Goal: Contribute content: Contribute content

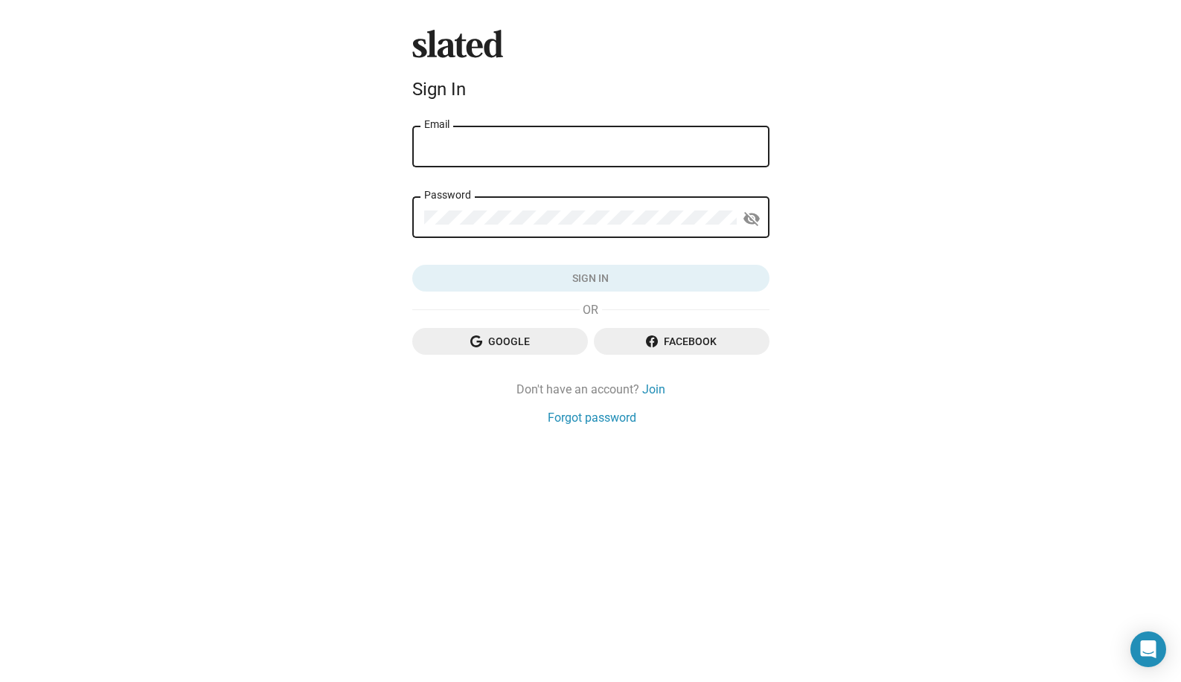
type input "[EMAIL_ADDRESS][DOMAIN_NAME]"
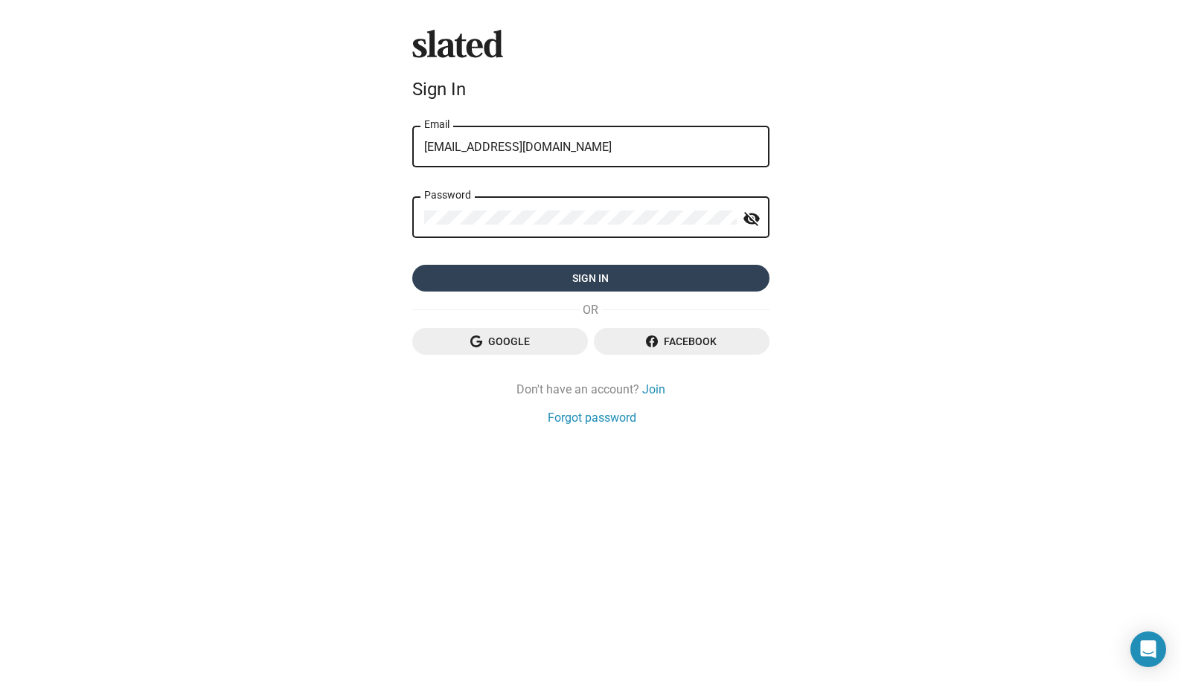
click at [528, 283] on span "Sign in" at bounding box center [590, 278] width 333 height 27
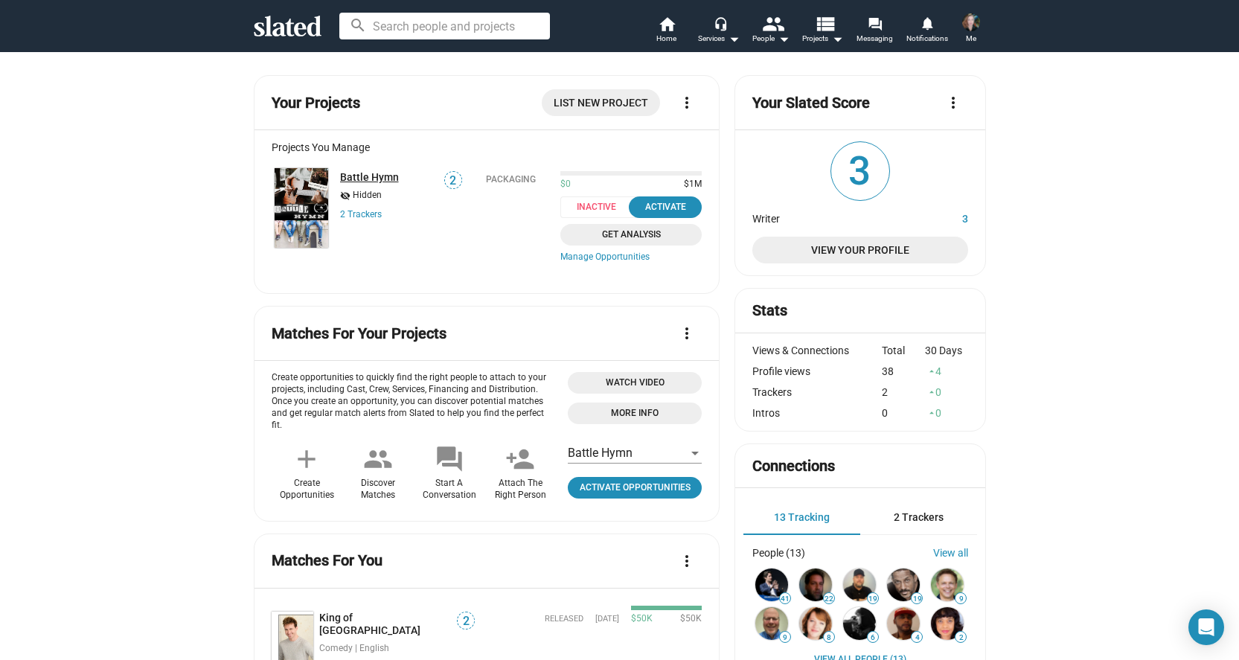
click at [353, 179] on link "Battle Hymn" at bounding box center [369, 177] width 59 height 12
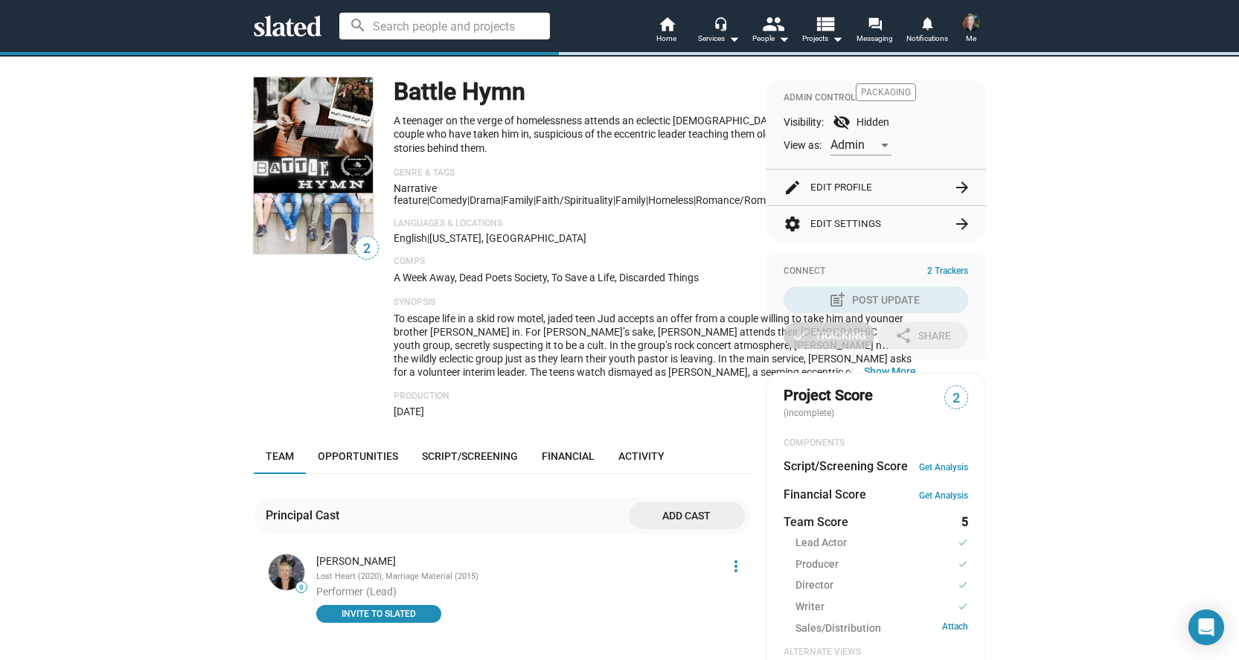
scroll to position [118, 0]
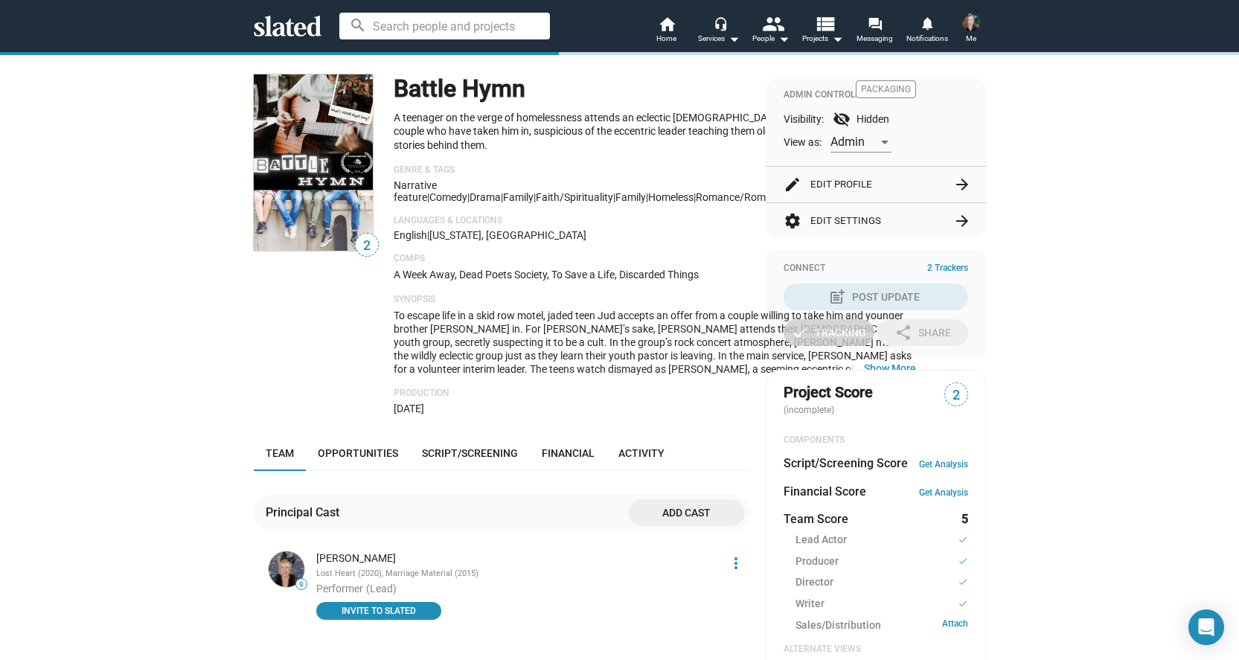
click at [843, 239] on button "settings Edit Settings arrow_forward" at bounding box center [876, 221] width 185 height 36
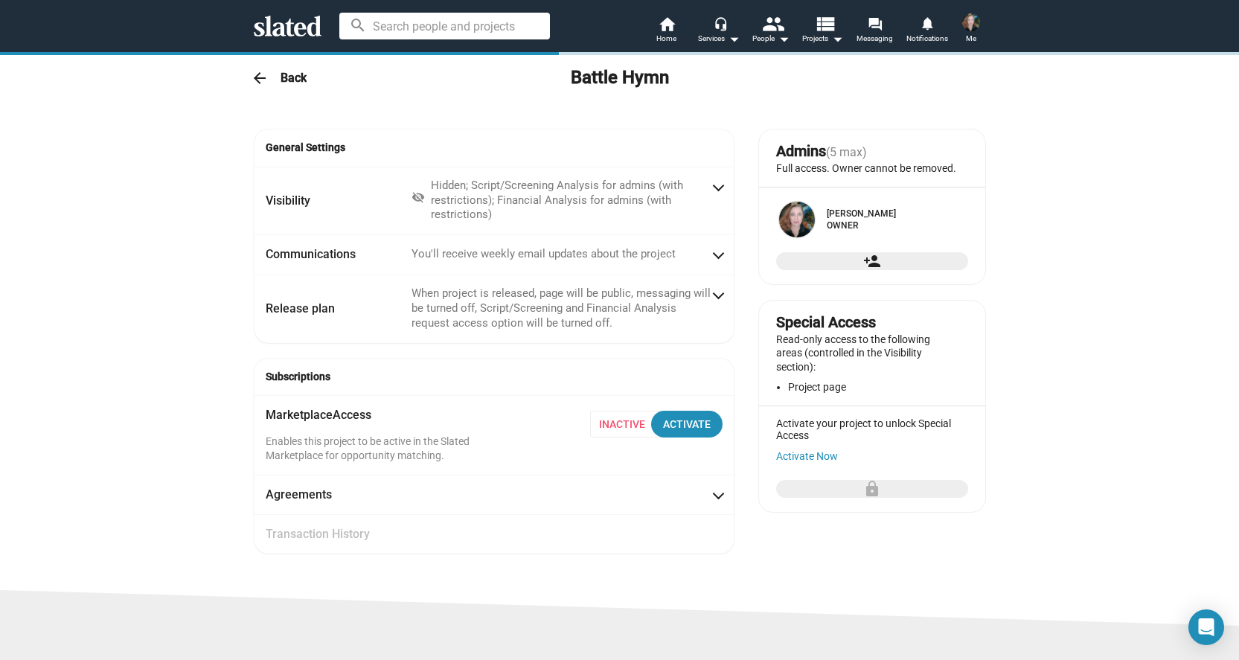
radio input "false"
radio input "true"
click at [292, 80] on h3 "Back" at bounding box center [294, 78] width 26 height 16
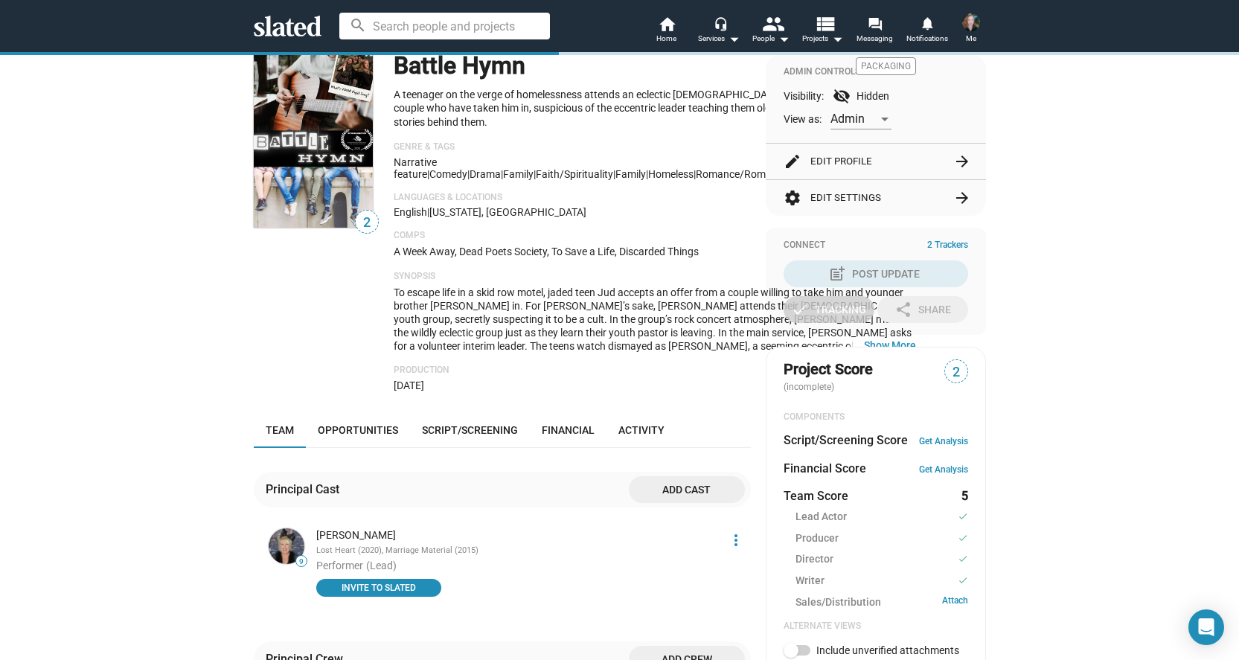
scroll to position [136, 0]
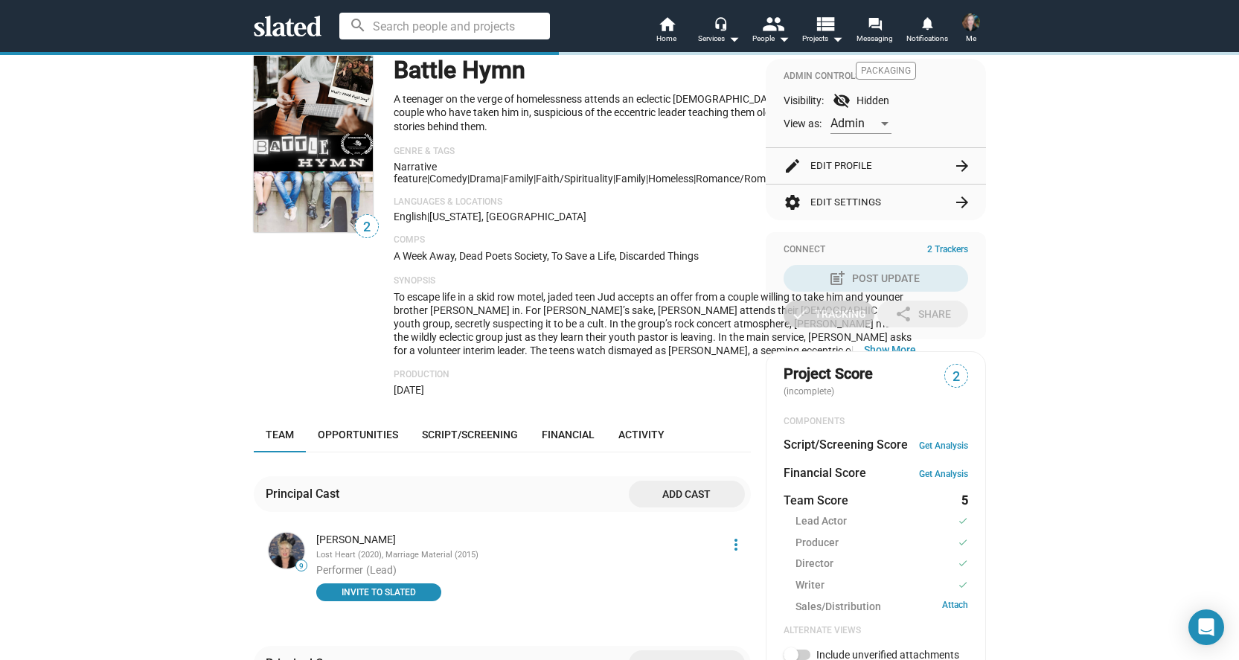
click at [834, 180] on button "edit Edit Profile arrow_forward" at bounding box center [876, 166] width 185 height 36
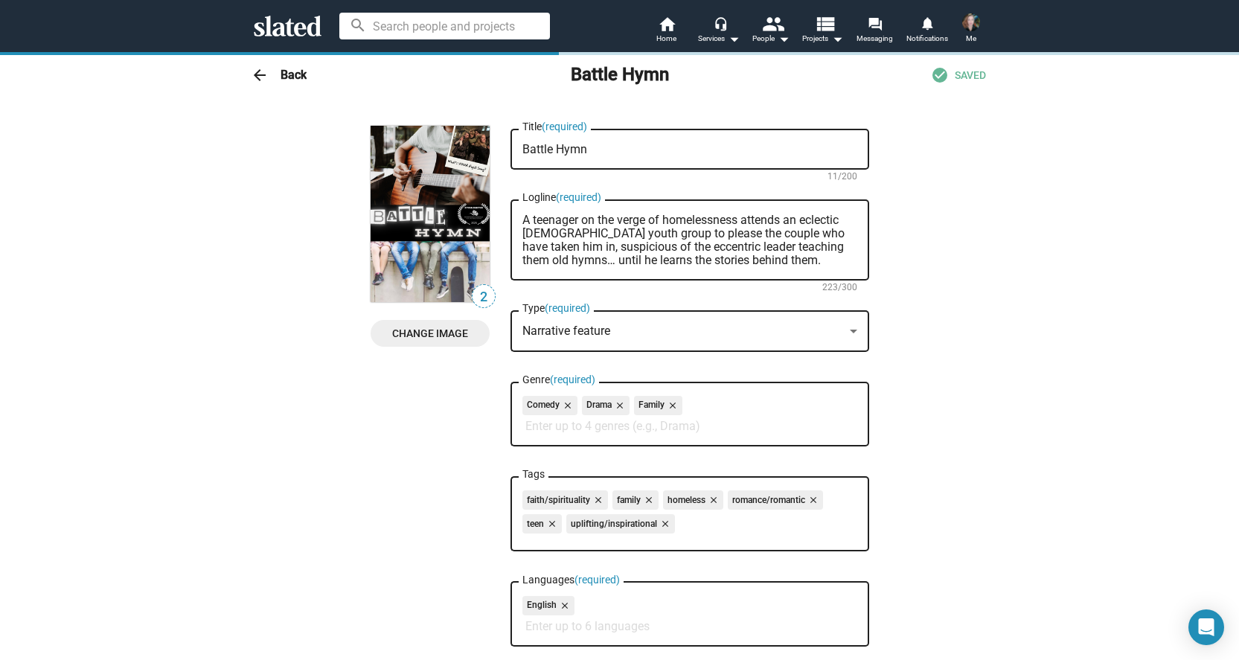
scroll to position [0, 0]
click at [284, 73] on h3 "Back" at bounding box center [294, 75] width 26 height 16
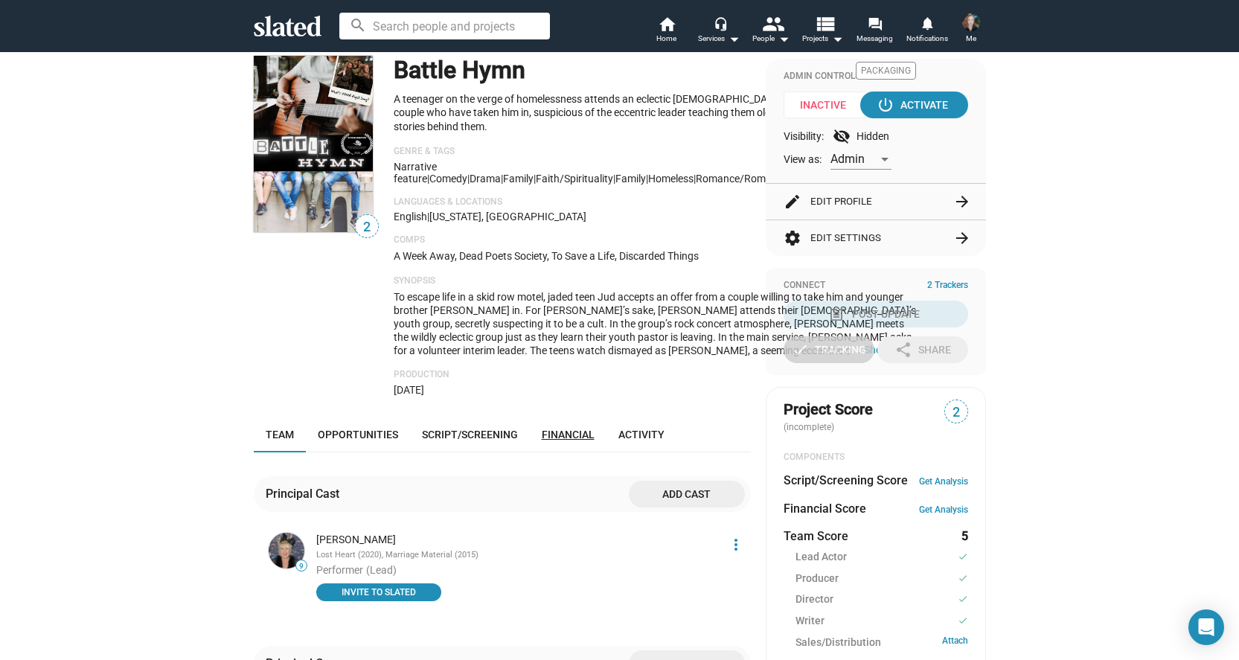
click at [558, 439] on span "Financial" at bounding box center [568, 435] width 53 height 12
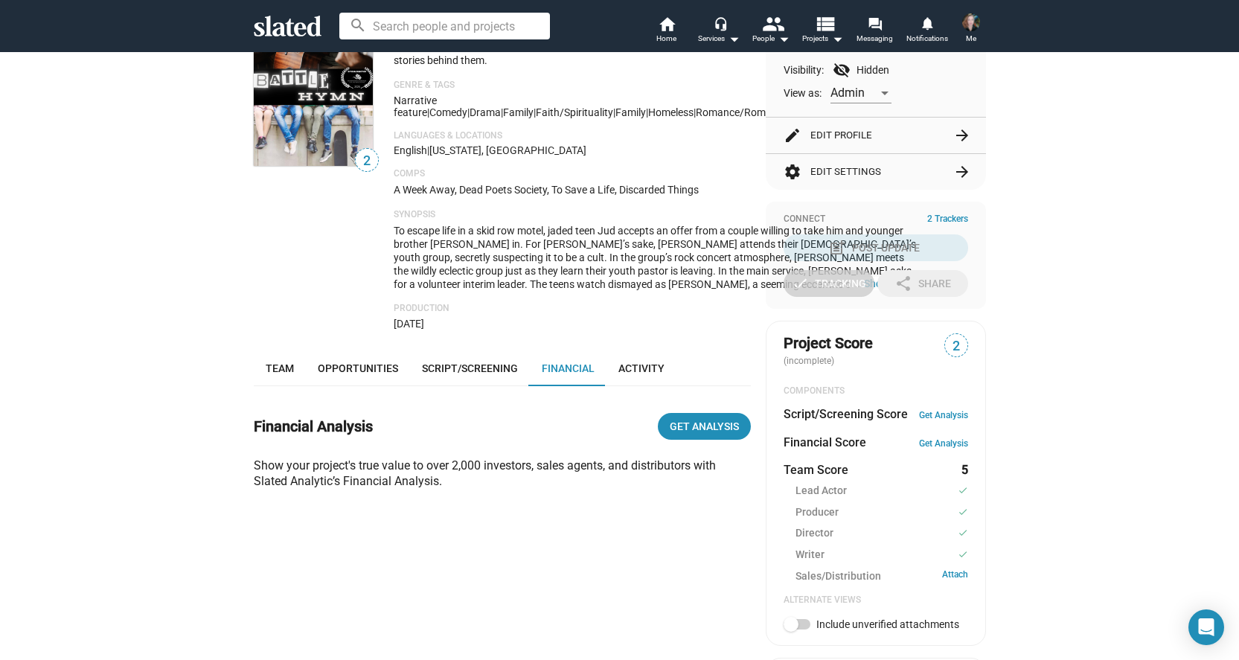
scroll to position [208, 0]
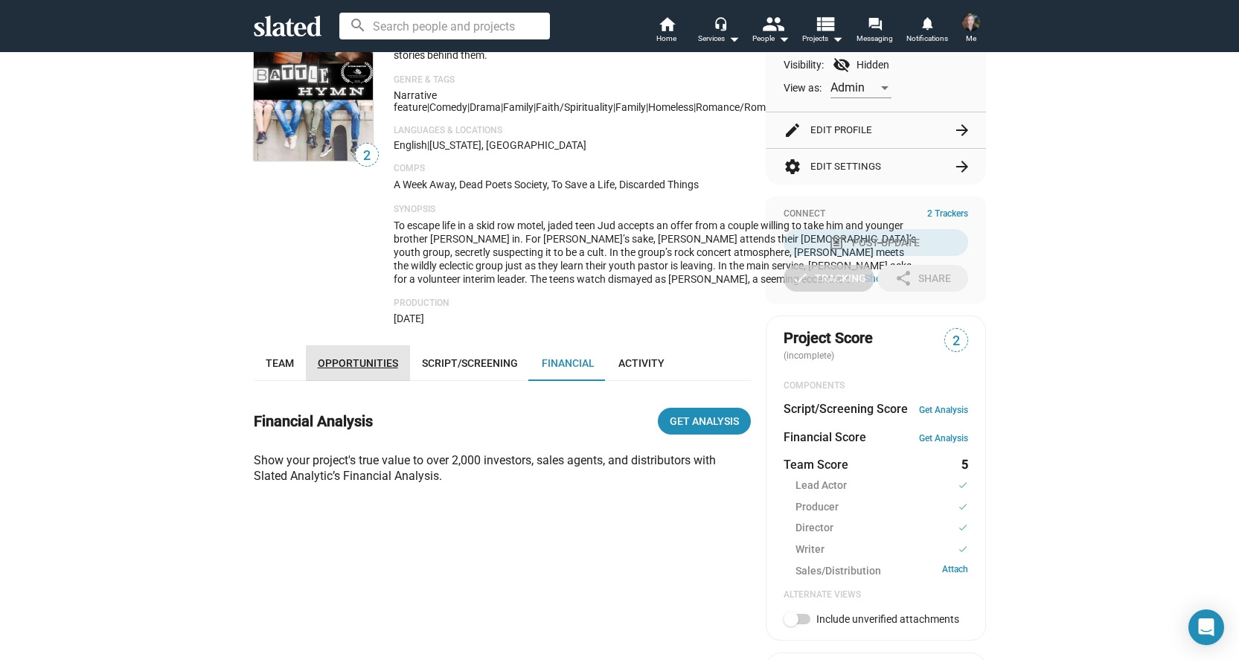
click at [380, 369] on span "Opportunities" at bounding box center [358, 363] width 80 height 12
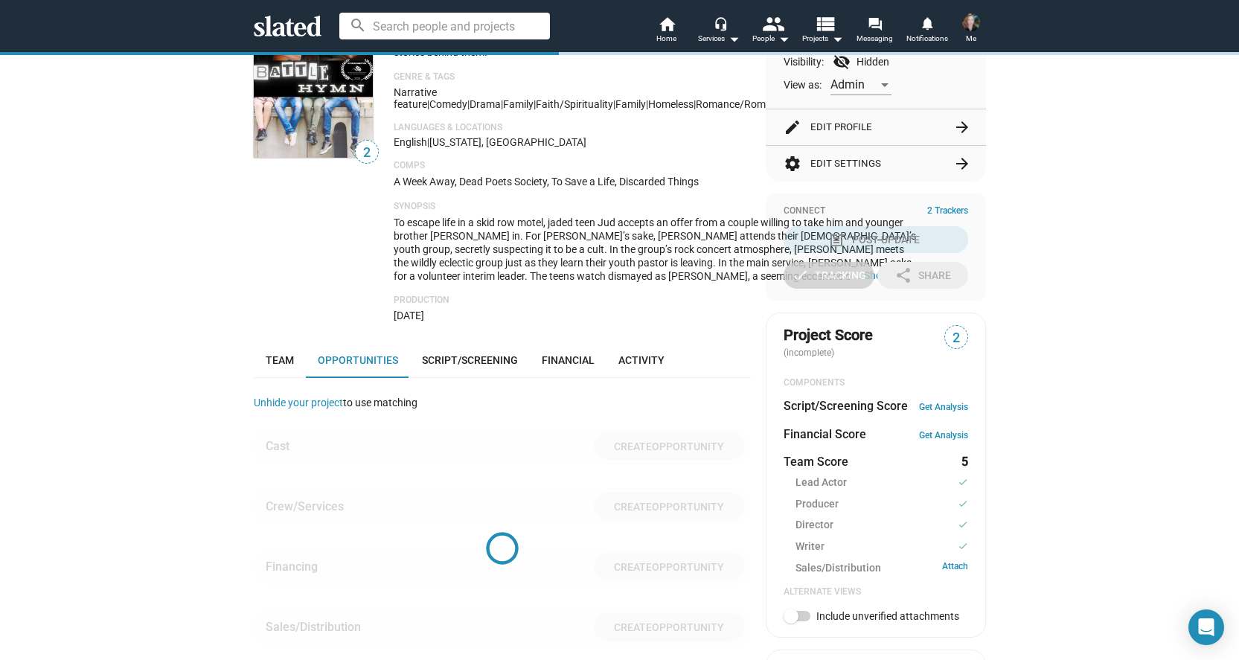
scroll to position [508, 0]
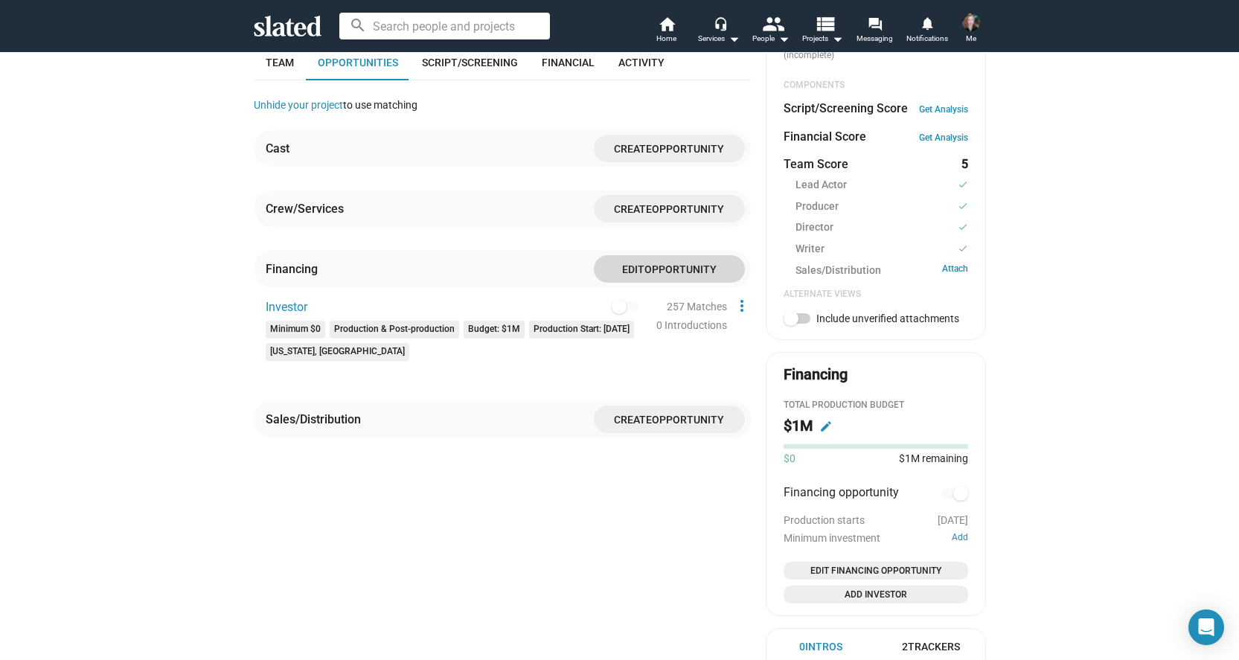
click at [663, 275] on span "Opportunity" at bounding box center [681, 269] width 72 height 12
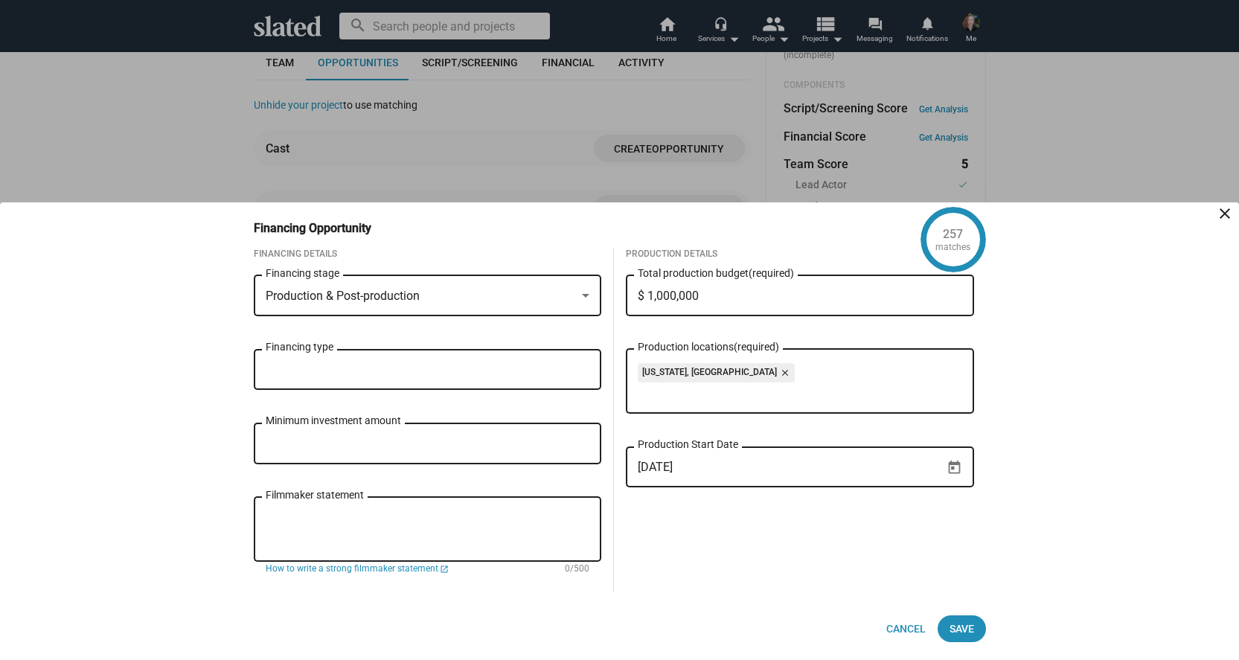
click at [423, 528] on textarea "Filmmaker statement" at bounding box center [428, 530] width 324 height 40
paste textarea "Loremi Dolo si a consecte, adipi-elits doeiu temporin utla etdol-mag-aliq enima…"
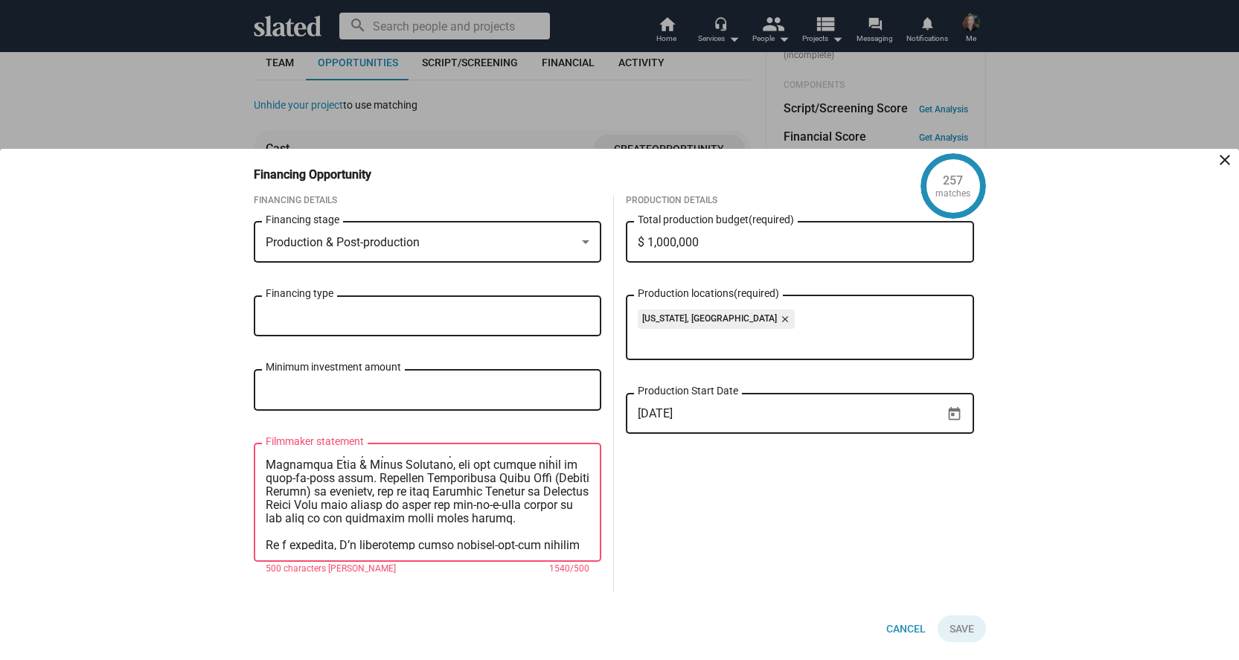
scroll to position [119, 0]
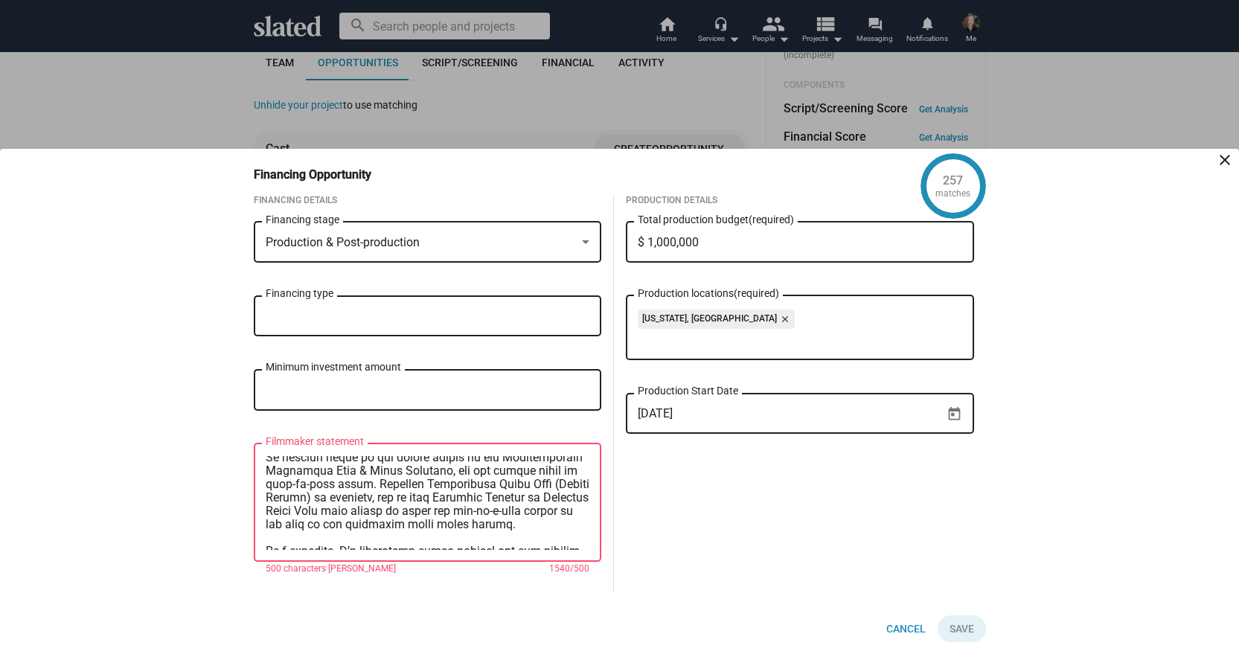
drag, startPoint x: 549, startPoint y: 519, endPoint x: 234, endPoint y: 455, distance: 320.5
click at [234, 455] on div "257 matches Financing Opportunity close Financing Details Production & Post-pro…" at bounding box center [619, 404] width 1239 height 511
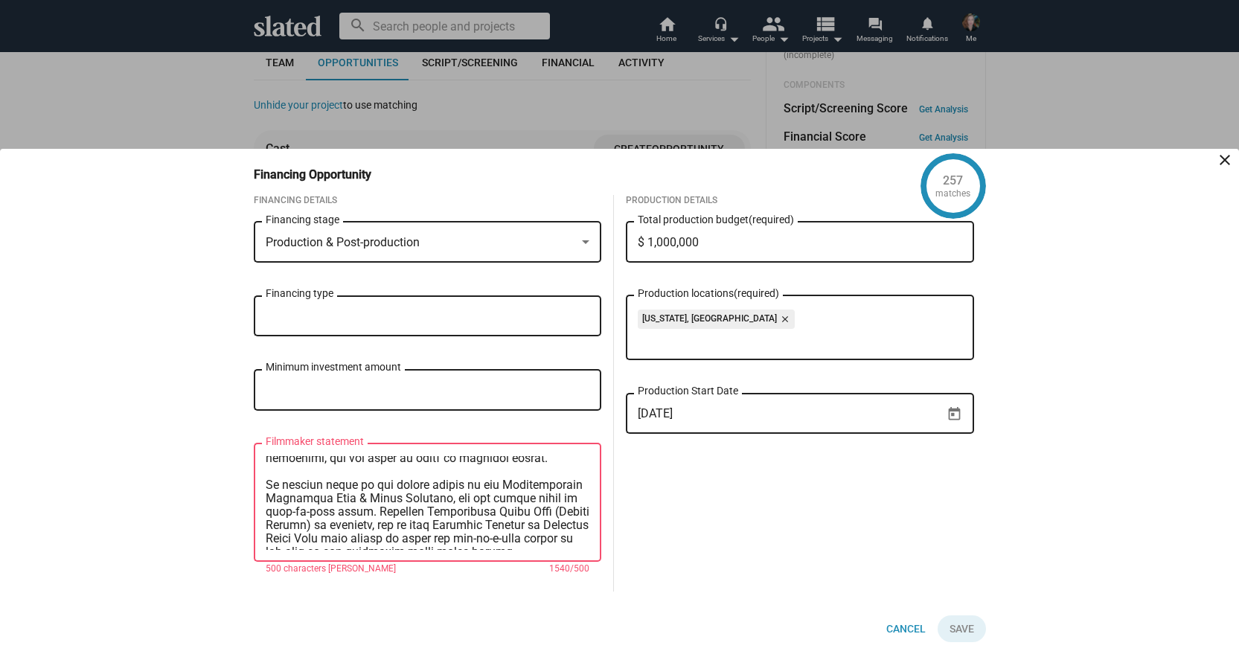
scroll to position [86, 0]
type textarea "Loremi Dolo si a consecte, adipi-elits doeiu temporin utla etdol-mag-aliq enima…"
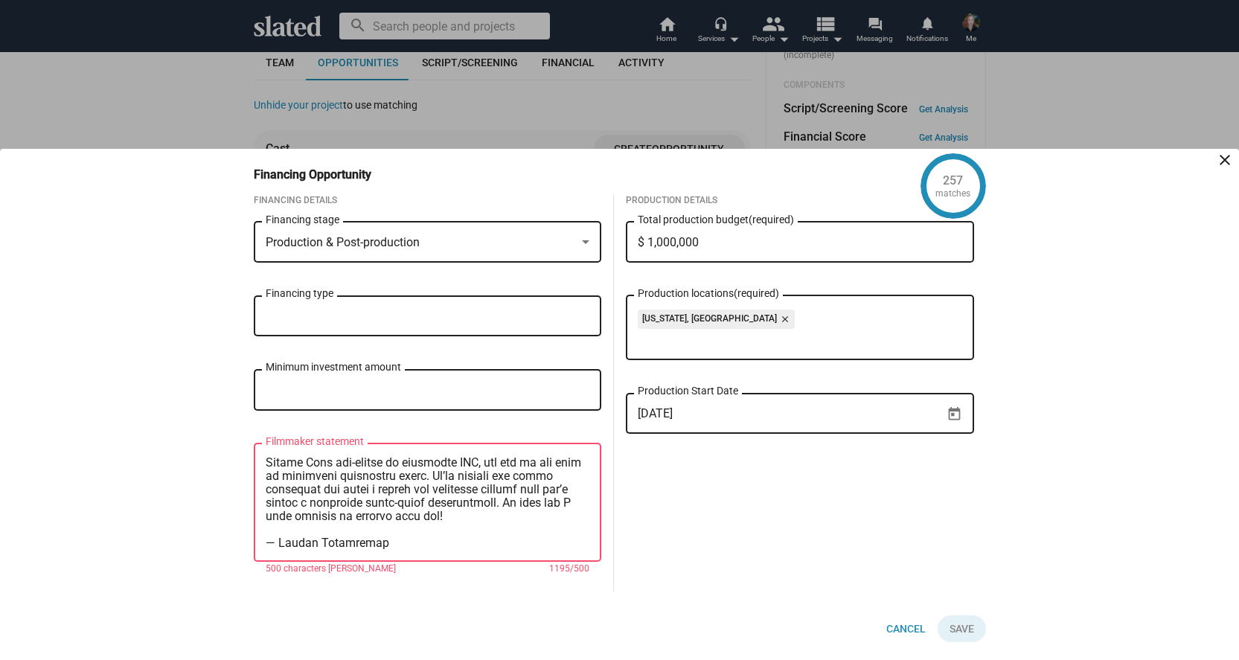
scroll to position [255, 0]
